Goal: Task Accomplishment & Management: Complete application form

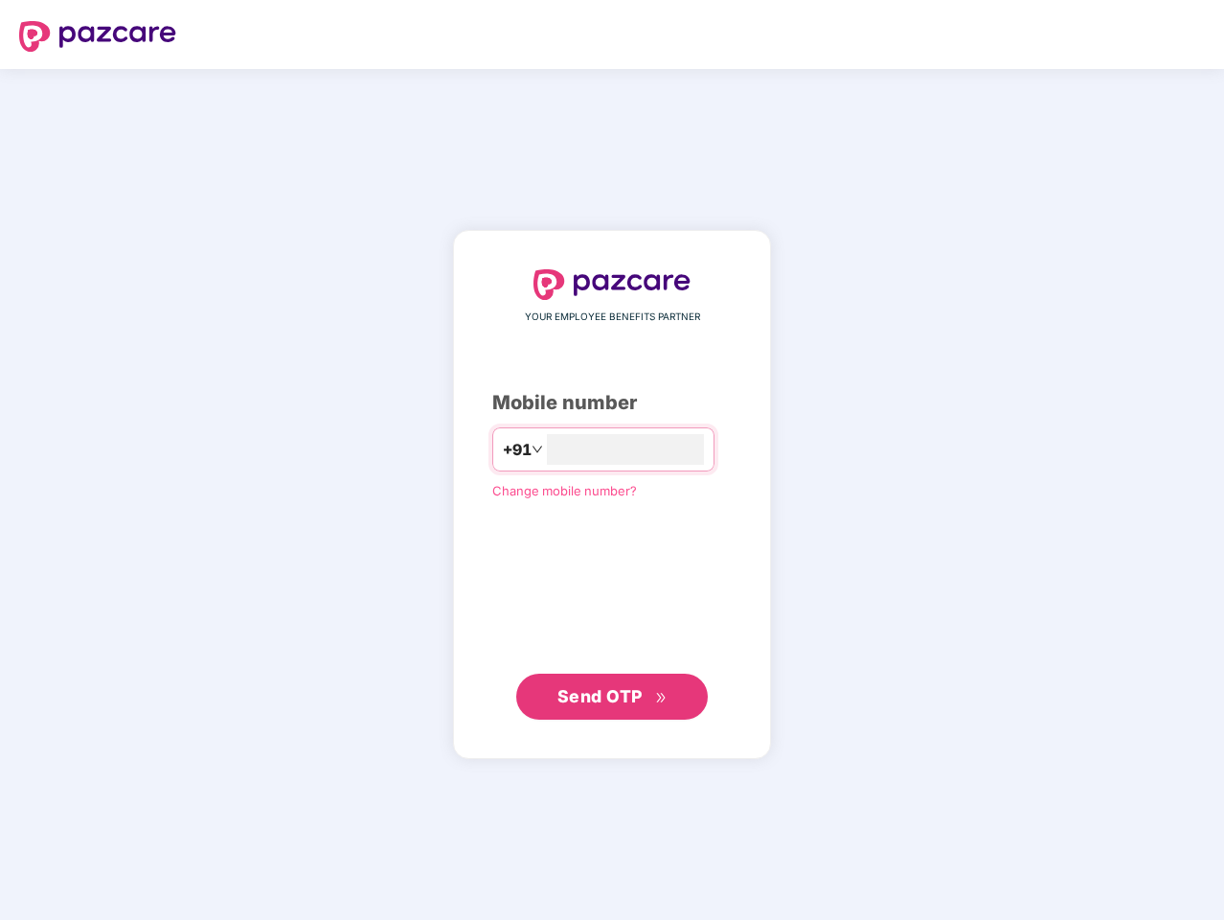
click at [612, 460] on input "number" at bounding box center [625, 449] width 157 height 31
click at [98, 36] on img at bounding box center [97, 36] width 157 height 31
click at [503, 449] on span "+91" at bounding box center [517, 450] width 29 height 24
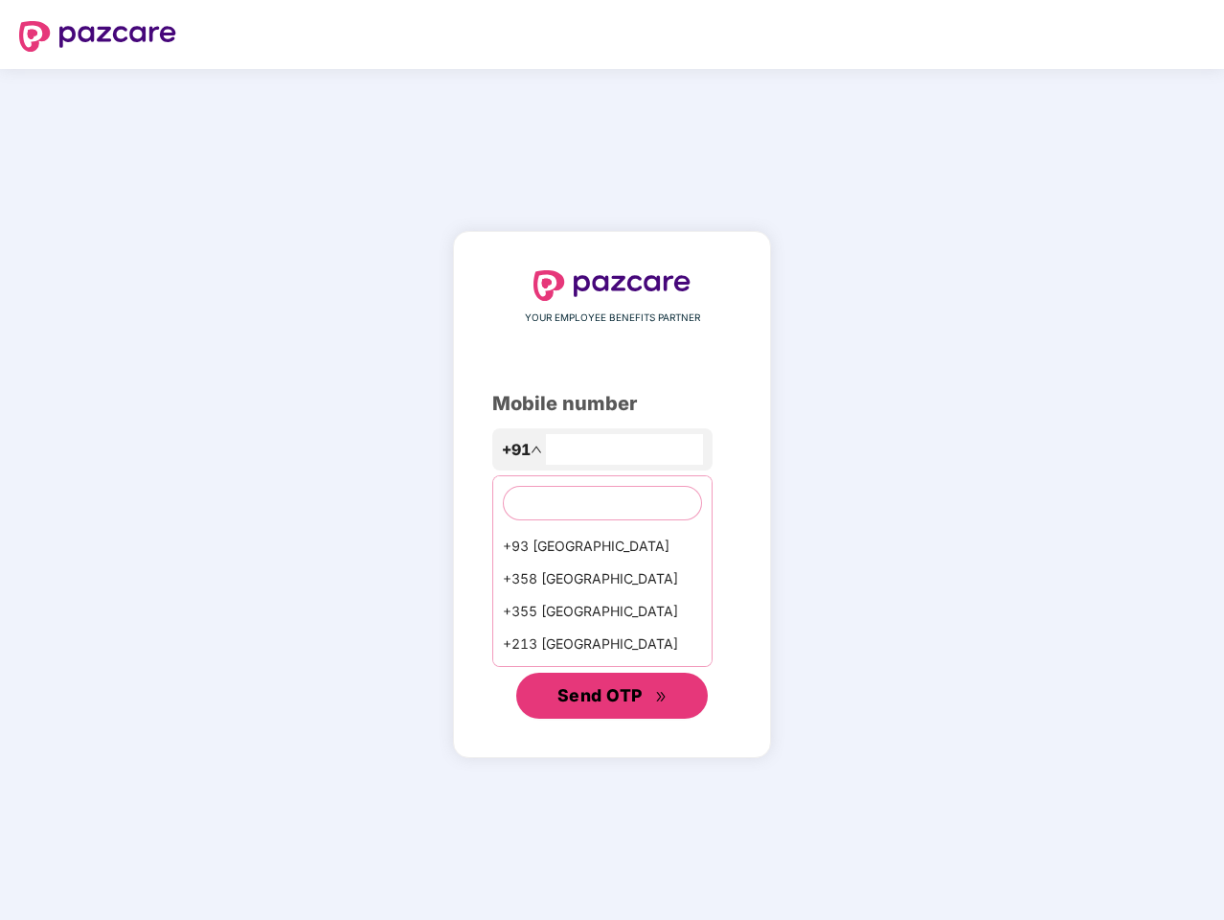
click at [612, 696] on span "Send OTP" at bounding box center [599, 695] width 85 height 20
